Goal: Task Accomplishment & Management: Manage account settings

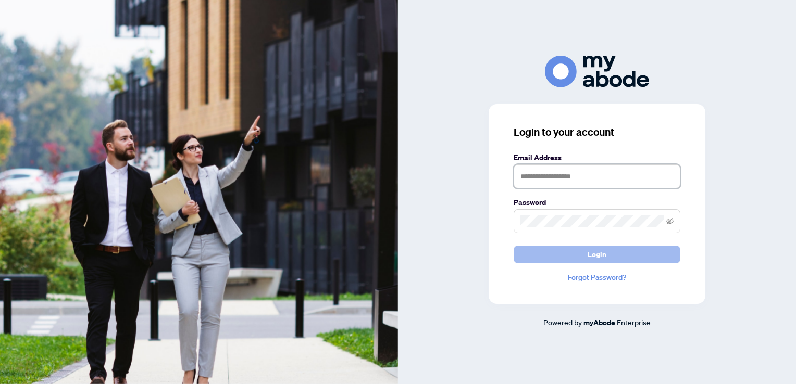
type input "**********"
click at [609, 255] on button "Login" at bounding box center [597, 255] width 167 height 18
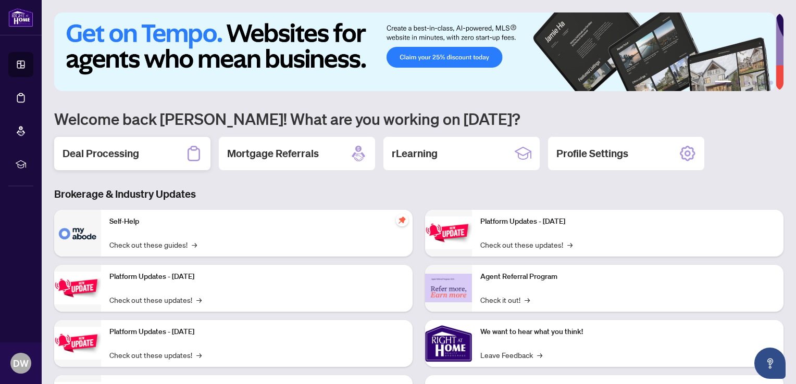
click at [123, 155] on h2 "Deal Processing" at bounding box center [101, 153] width 77 height 15
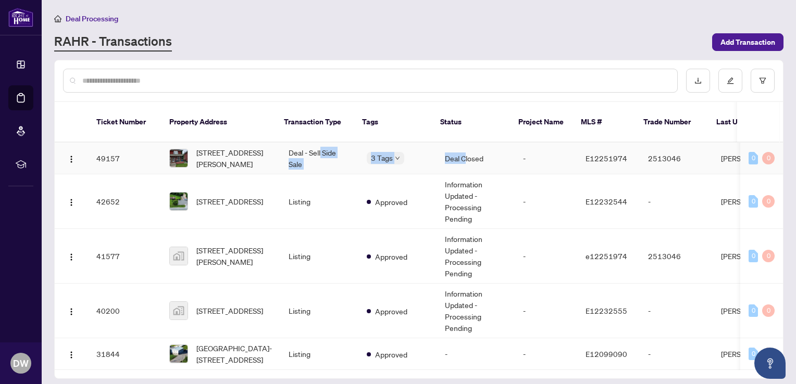
drag, startPoint x: 459, startPoint y: 145, endPoint x: 316, endPoint y: 139, distance: 142.9
click at [317, 143] on tr "49157 185 Arthur St, Oshawa, Ontario L1H 1N4, Canada Deal - Sell Side Sale 3 Ta…" at bounding box center [564, 159] width 1019 height 32
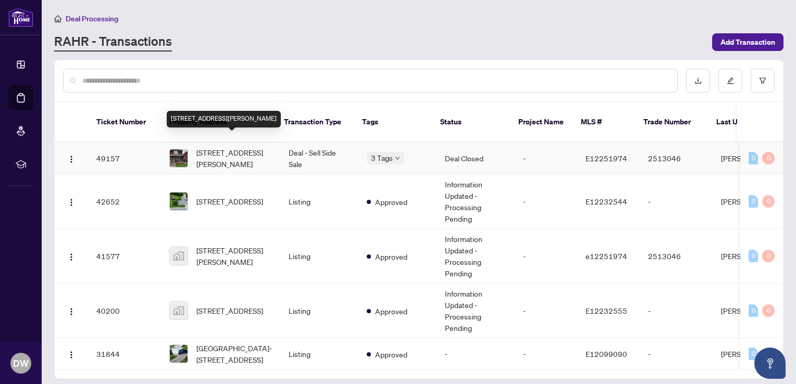
click at [206, 147] on span "185 Arthur St, Oshawa, Ontario L1H 1N4, Canada" at bounding box center [234, 158] width 76 height 23
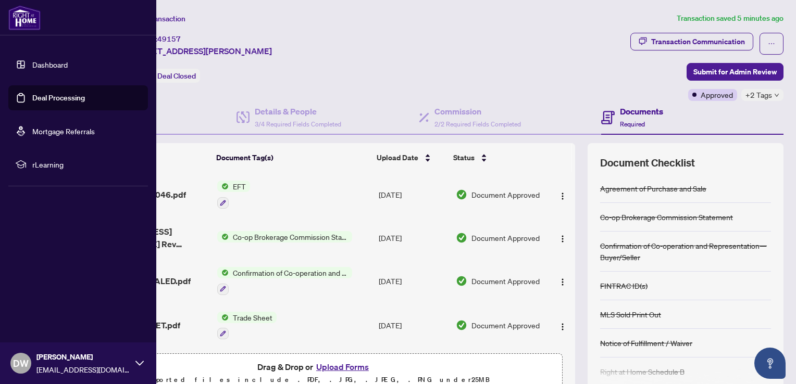
click at [39, 63] on link "Dashboard" at bounding box center [49, 64] width 35 height 9
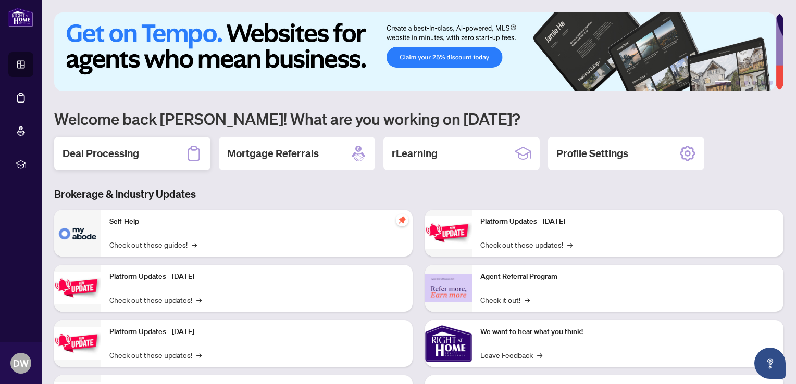
click at [114, 159] on h2 "Deal Processing" at bounding box center [101, 153] width 77 height 15
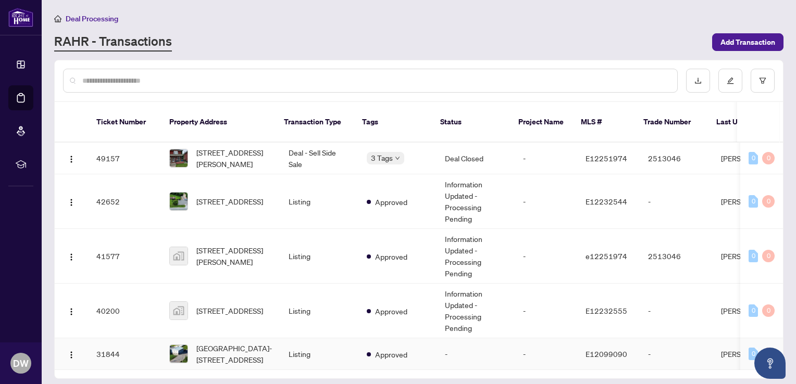
drag, startPoint x: 556, startPoint y: 359, endPoint x: 633, endPoint y: 359, distance: 77.1
click at [724, 347] on div "49157 185 Arthur St, Oshawa, Ontario L1H 1N4, Canada Deal - Sell Side Sale 3 Ta…" at bounding box center [419, 257] width 728 height 228
drag, startPoint x: 563, startPoint y: 355, endPoint x: 690, endPoint y: 351, distance: 127.2
click at [694, 353] on tr "31844 NORTH PORT-111 North Port Rd, Scugog, Ontario L9L 1B2, Canada Listing App…" at bounding box center [564, 355] width 1019 height 32
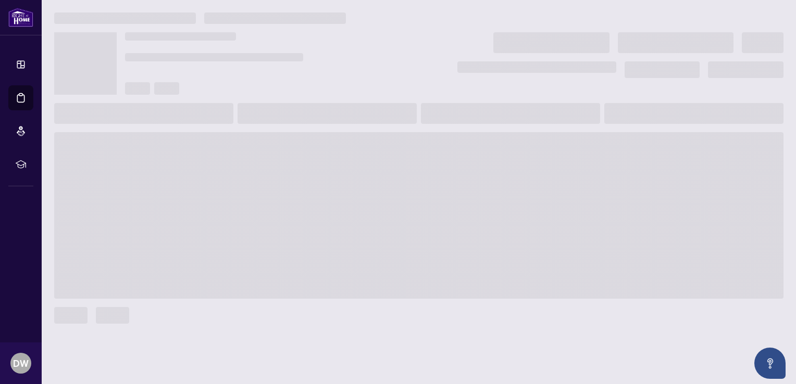
drag, startPoint x: 690, startPoint y: 351, endPoint x: 522, endPoint y: 353, distance: 168.3
click at [508, 364] on main at bounding box center [419, 192] width 754 height 384
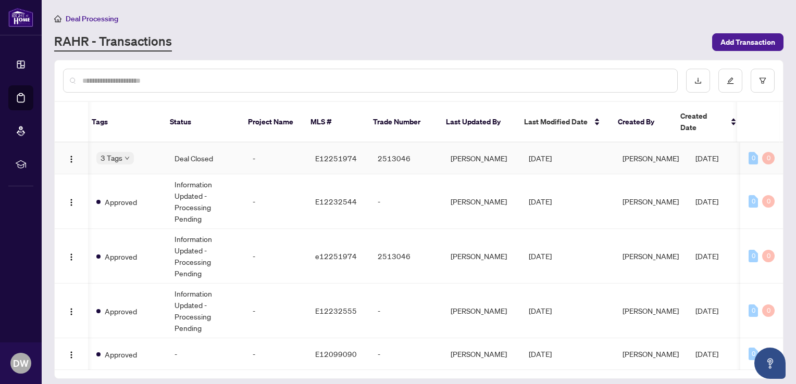
click at [191, 145] on td "Deal Closed" at bounding box center [205, 159] width 78 height 32
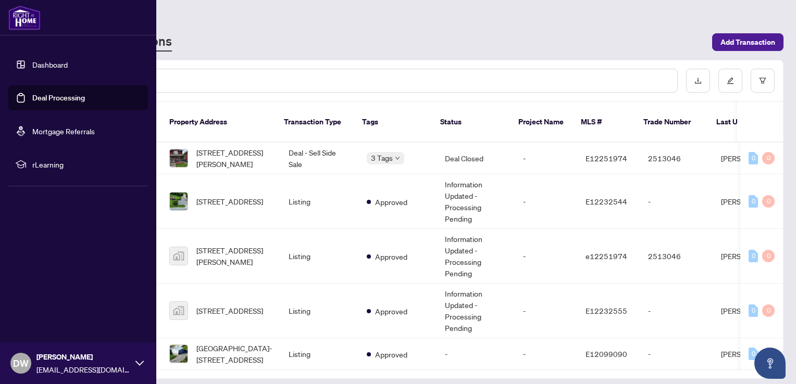
click at [35, 61] on link "Dashboard" at bounding box center [49, 64] width 35 height 9
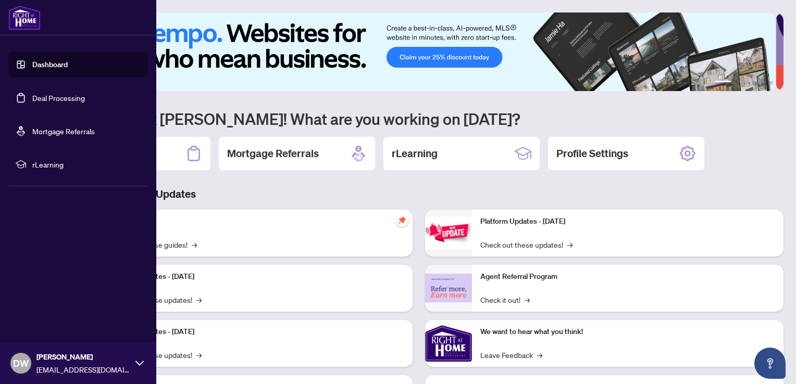
click at [138, 364] on icon at bounding box center [139, 363] width 8 height 5
click at [39, 301] on span "Logout" at bounding box center [41, 301] width 23 height 17
